Goal: Information Seeking & Learning: Learn about a topic

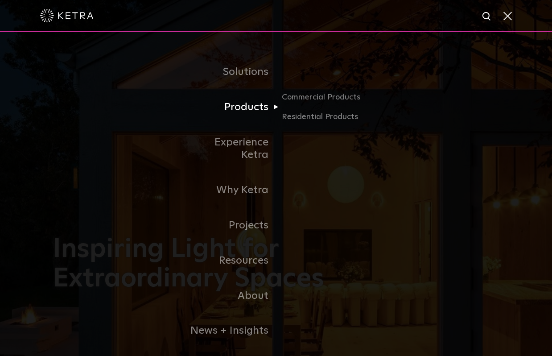
click at [252, 110] on link "Products" at bounding box center [230, 107] width 91 height 35
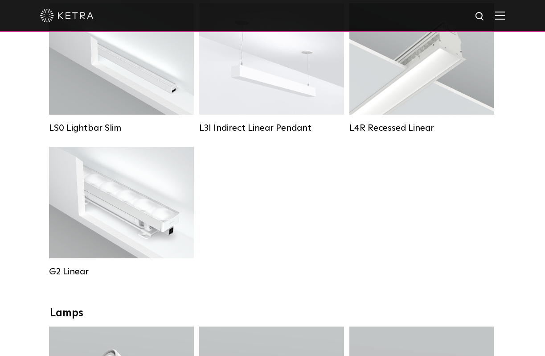
scroll to position [446, 0]
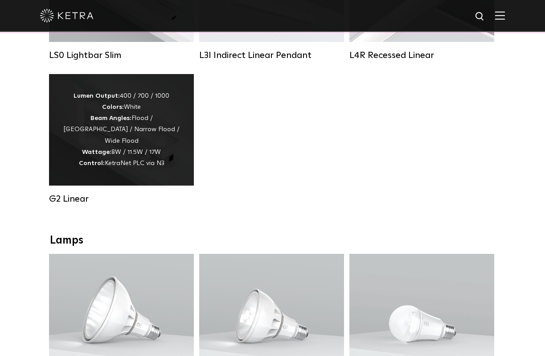
click at [125, 163] on div "Lumen Output: 400 / 700 / 1000 Colors: White Beam Angles: Flood / [GEOGRAPHIC_D…" at bounding box center [121, 130] width 118 height 78
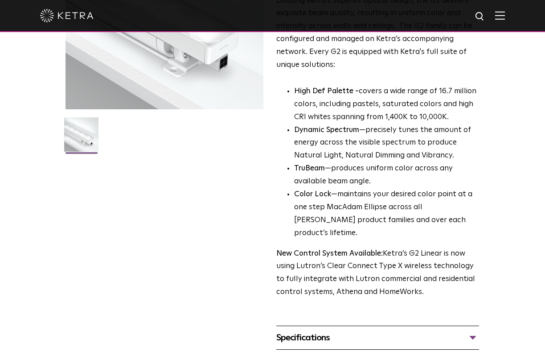
scroll to position [268, 0]
